Goal: Task Accomplishment & Management: Manage account settings

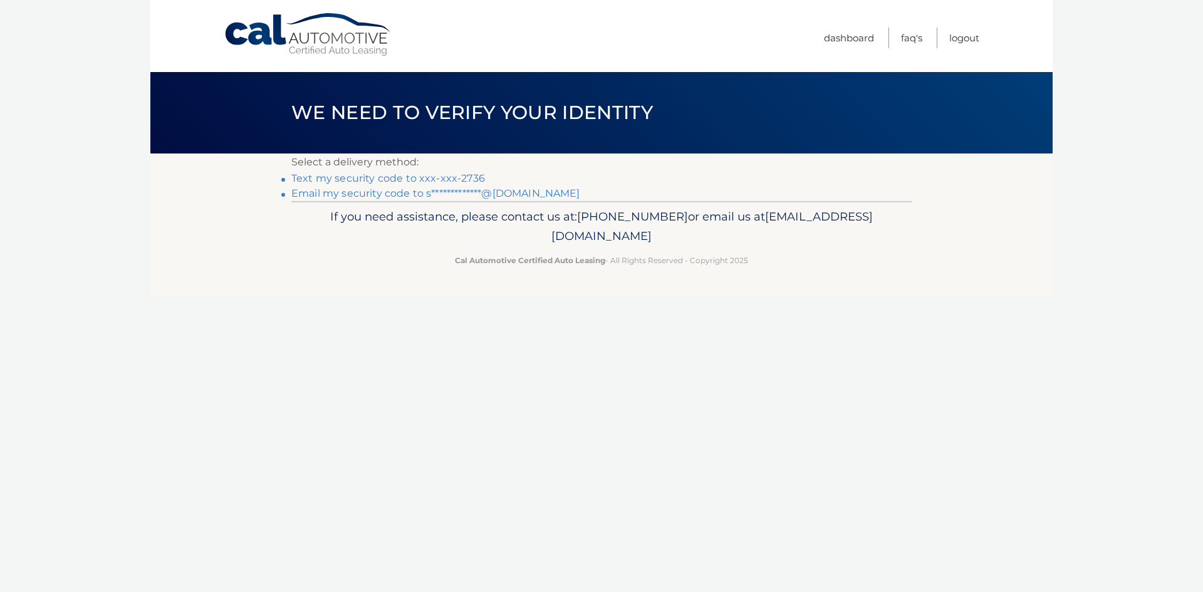
click at [424, 179] on link "Text my security code to xxx-xxx-2736" at bounding box center [388, 178] width 194 height 12
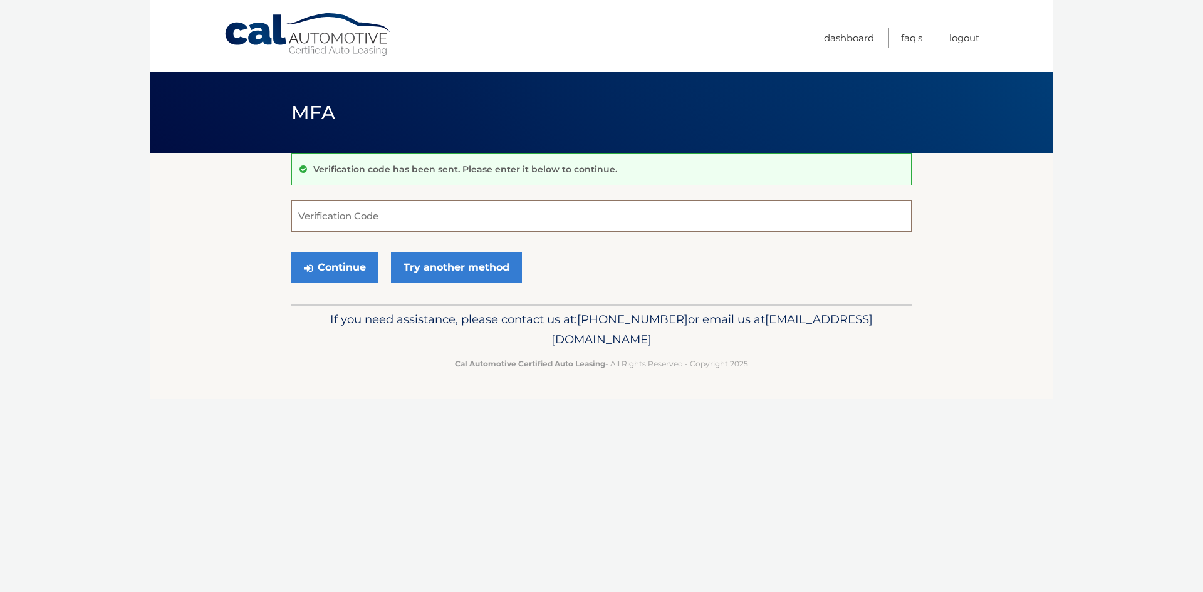
click at [420, 221] on input "Verification Code" at bounding box center [601, 216] width 620 height 31
type input "555652"
click at [335, 264] on button "Continue" at bounding box center [334, 267] width 87 height 31
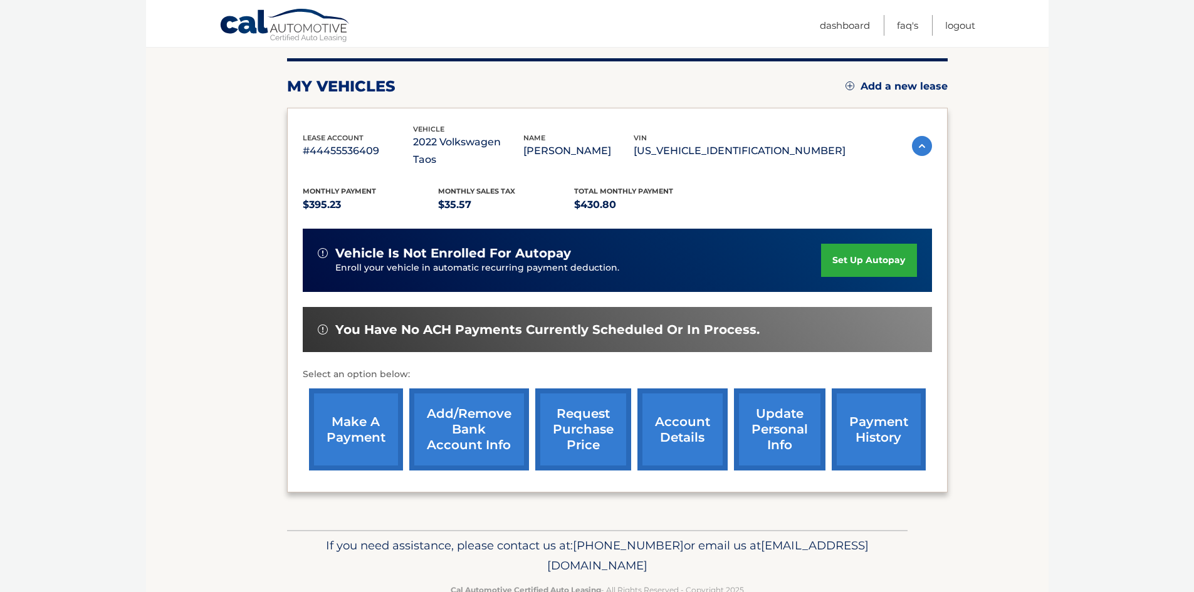
scroll to position [156, 0]
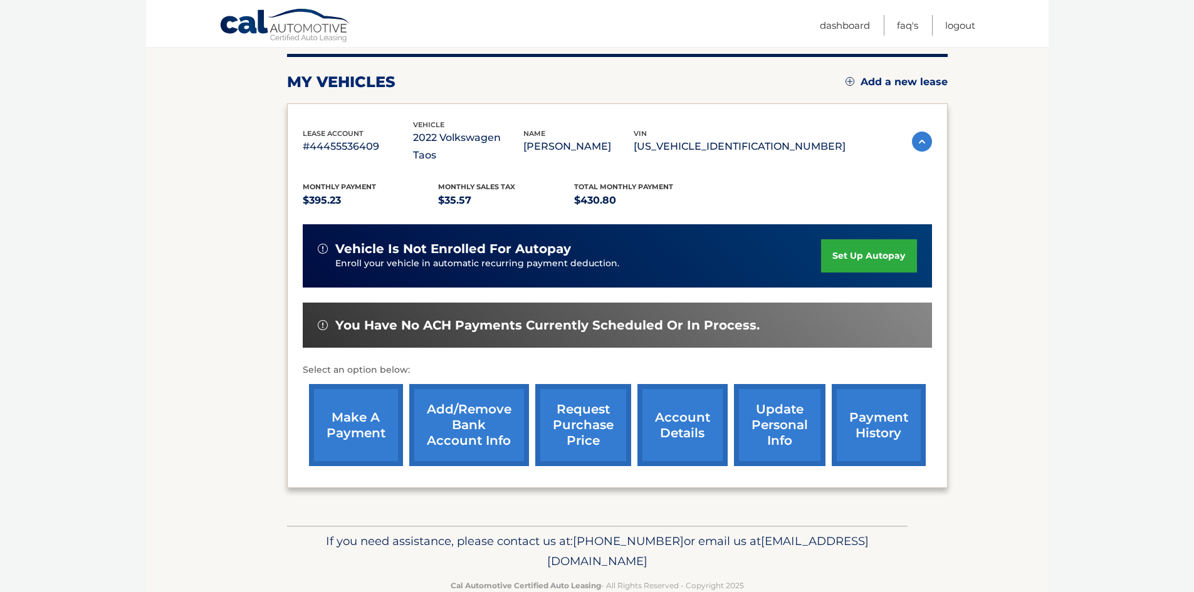
click at [350, 401] on link "make a payment" at bounding box center [356, 425] width 94 height 82
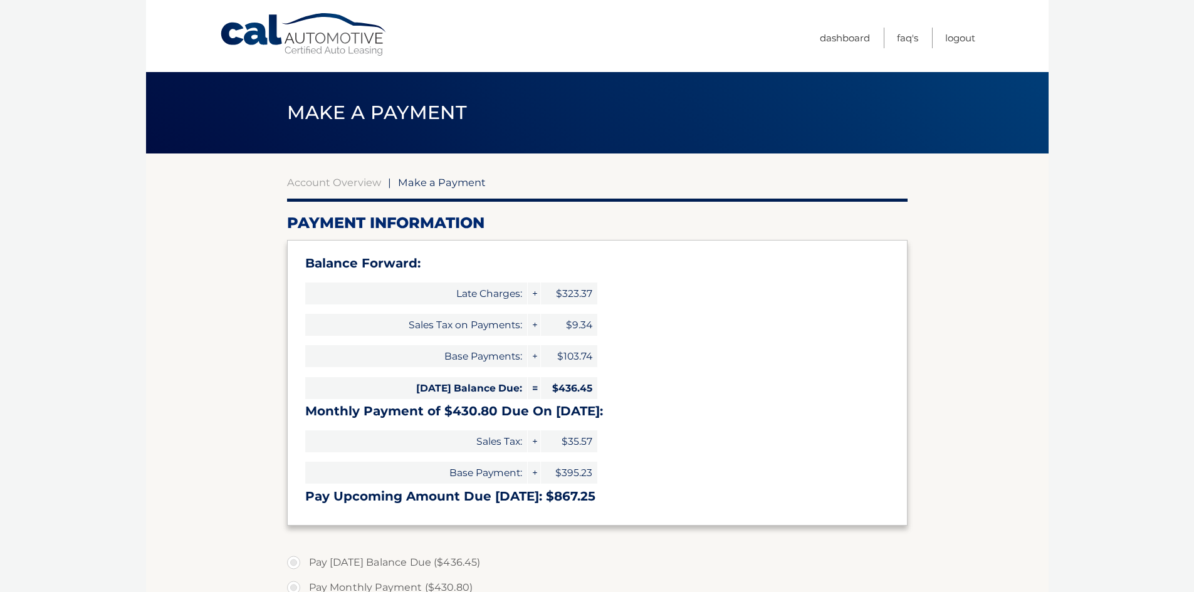
select select "MmQ5YjQxNGUtZWEwOC00YzJjLWE4ZDEtYmZlNzRiZTI1OWFl"
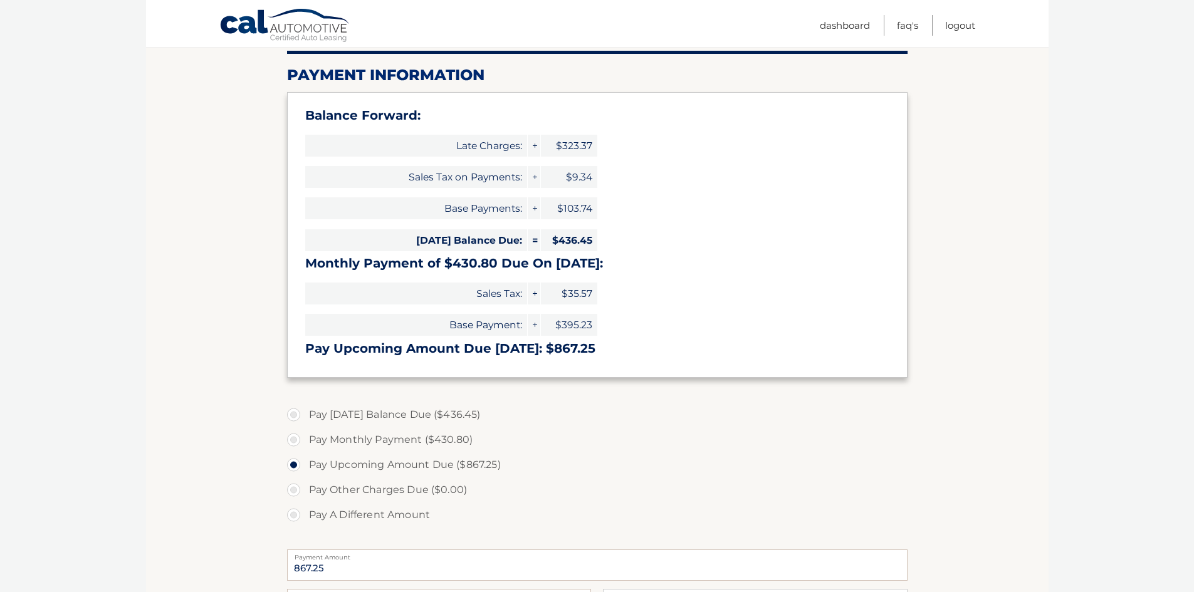
scroll to position [162, 0]
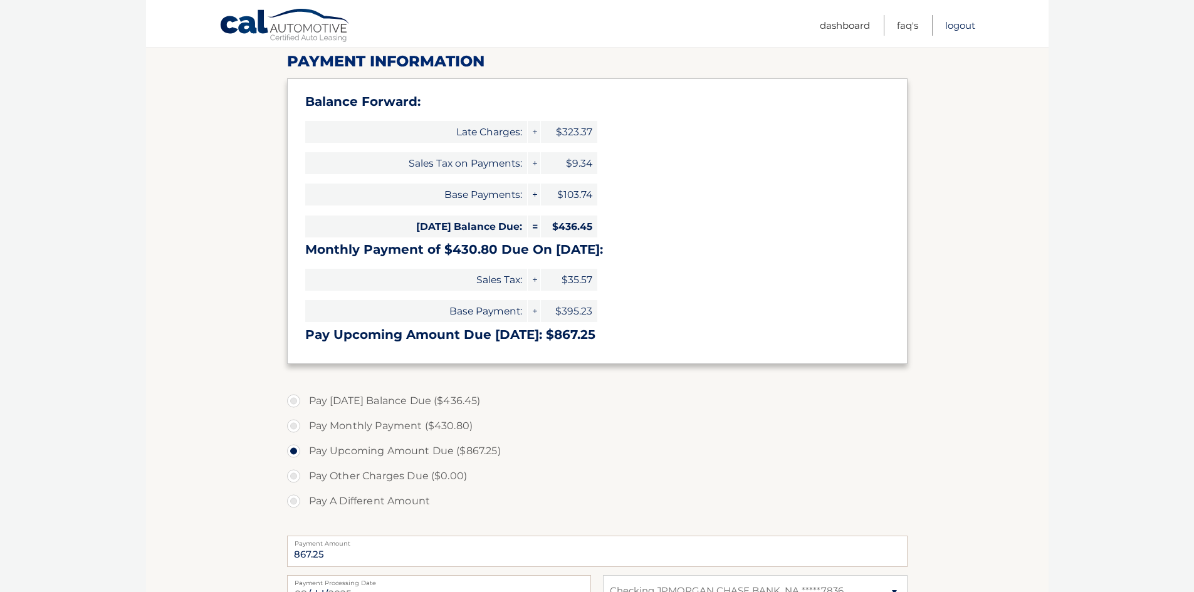
drag, startPoint x: 957, startPoint y: 26, endPoint x: 882, endPoint y: 28, distance: 75.8
click at [957, 26] on link "Logout" at bounding box center [960, 25] width 30 height 21
